Goal: Task Accomplishment & Management: Use online tool/utility

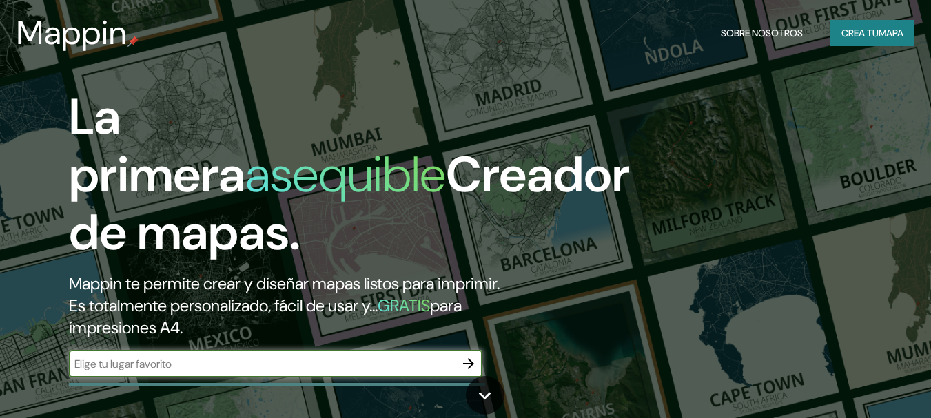
click at [255, 361] on input "text" at bounding box center [262, 364] width 386 height 16
type input "san [PERSON_NAME]"
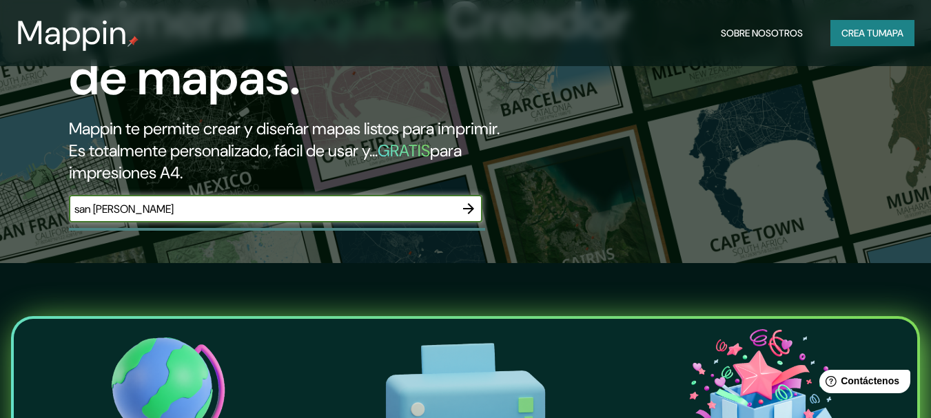
scroll to position [69, 0]
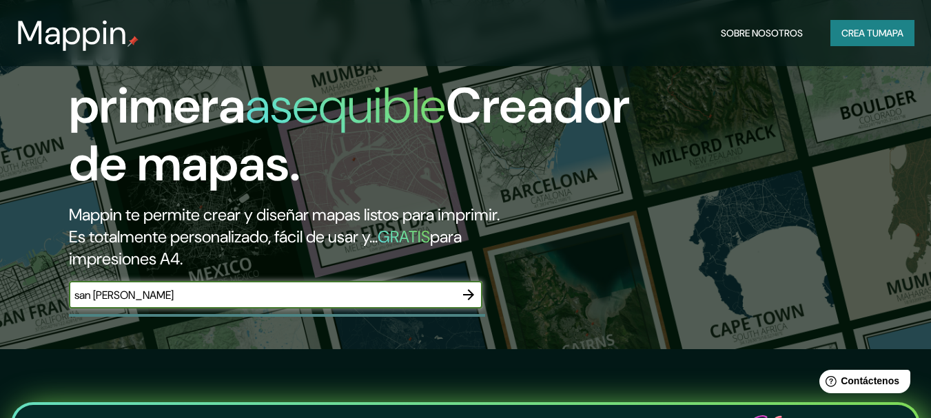
click at [470, 294] on icon "button" at bounding box center [468, 295] width 11 height 11
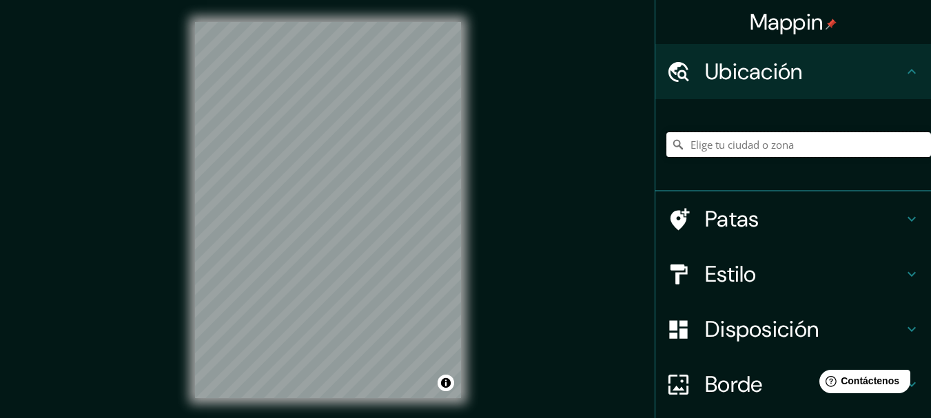
click at [703, 153] on input "Elige tu ciudad o zona" at bounding box center [799, 144] width 265 height 25
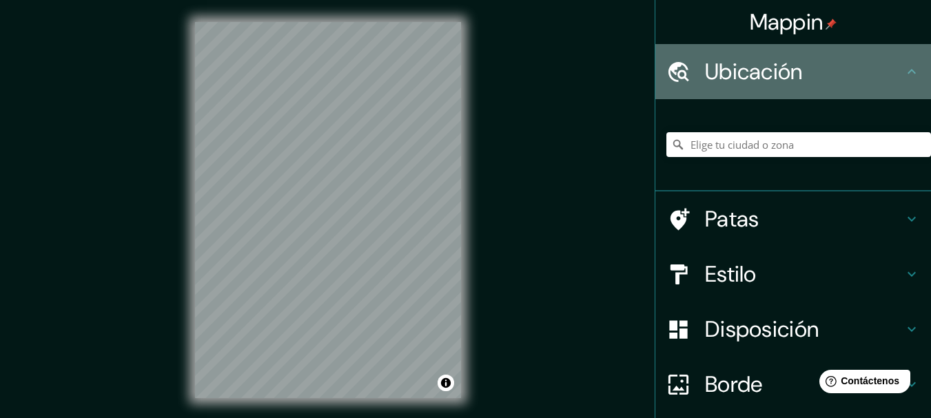
click at [807, 82] on h4 "Ubicación" at bounding box center [804, 72] width 199 height 28
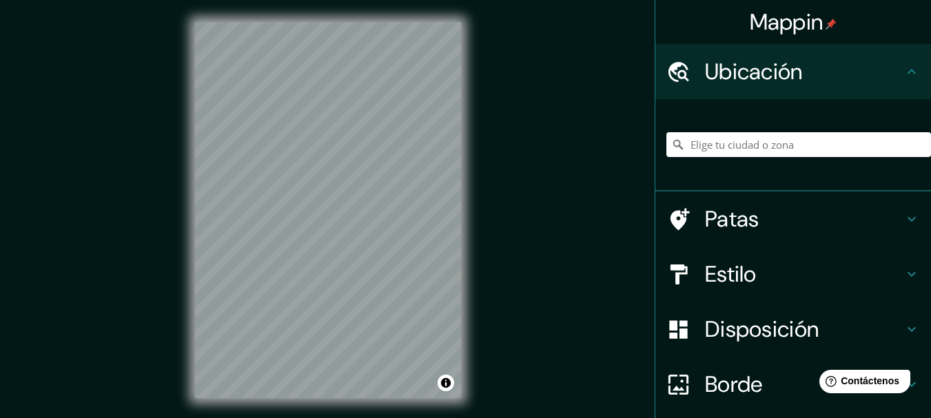
click at [531, 279] on div "Mappin Ubicación Patas Estilo Disposición Borde Elige un borde. Consejo : puede…" at bounding box center [465, 221] width 931 height 443
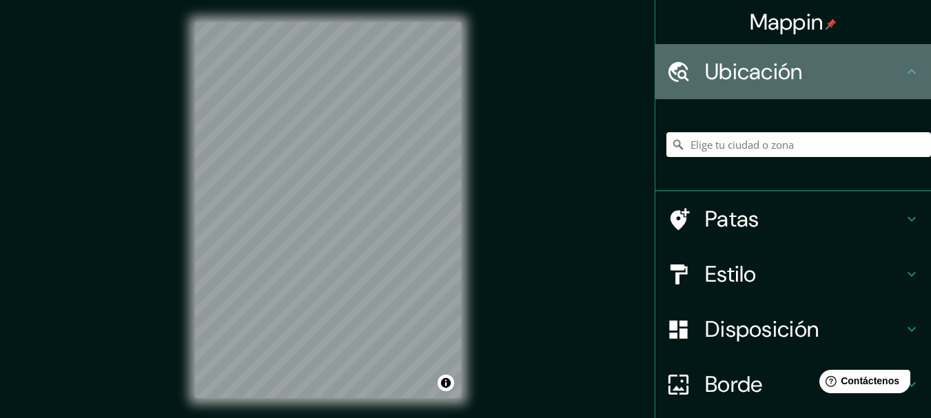
click at [838, 67] on h4 "Ubicación" at bounding box center [804, 72] width 199 height 28
